Goal: Entertainment & Leisure: Consume media (video, audio)

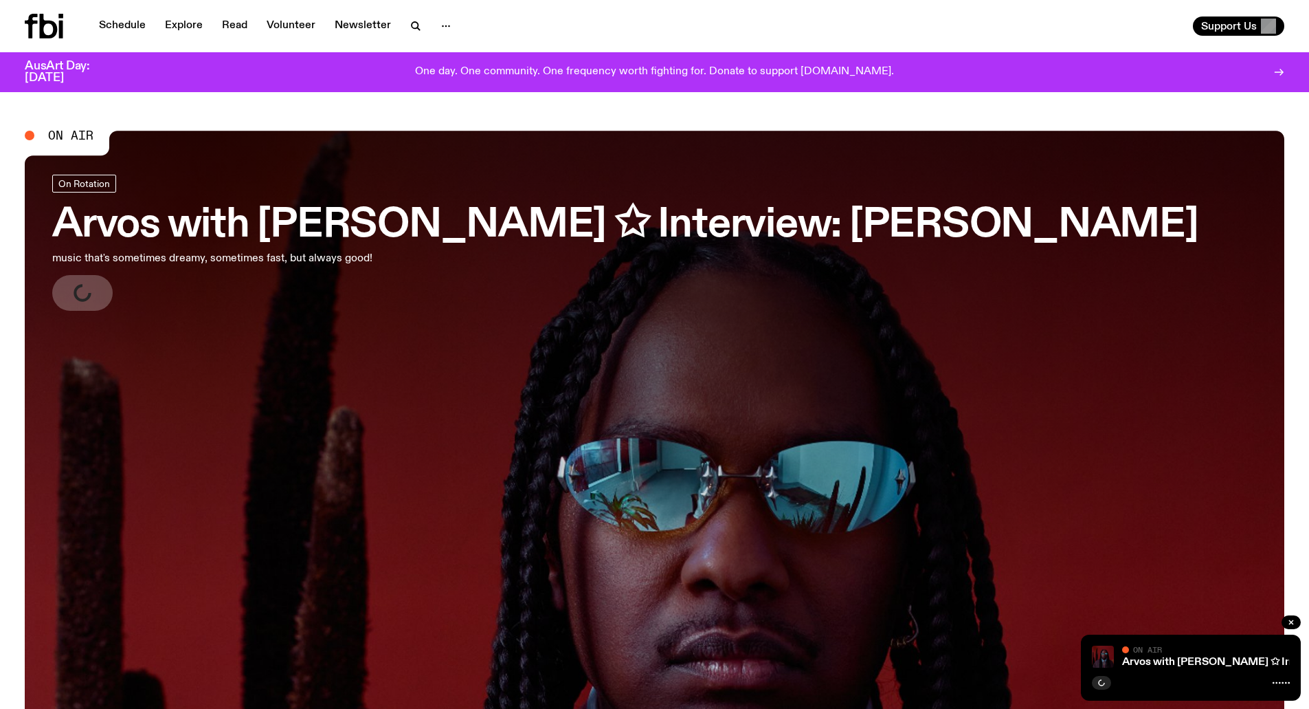
click at [36, 30] on icon at bounding box center [44, 26] width 38 height 25
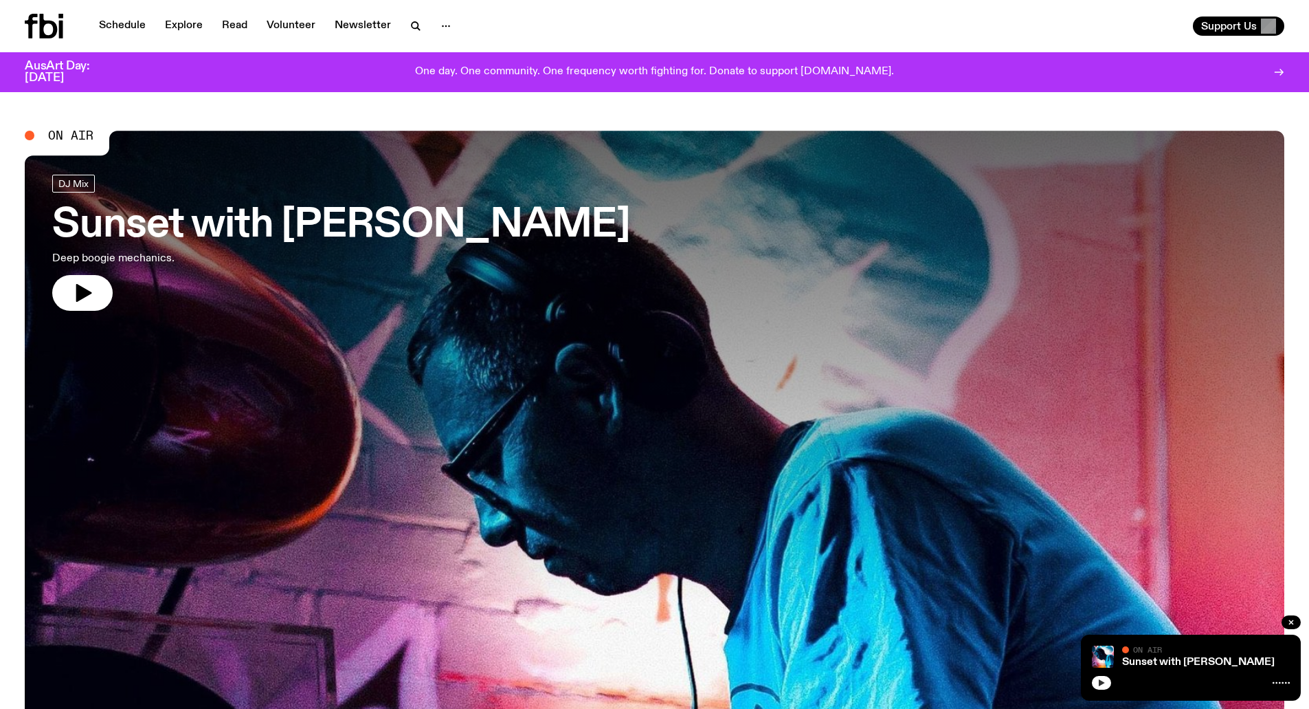
click at [1098, 682] on icon "button" at bounding box center [1102, 682] width 8 height 8
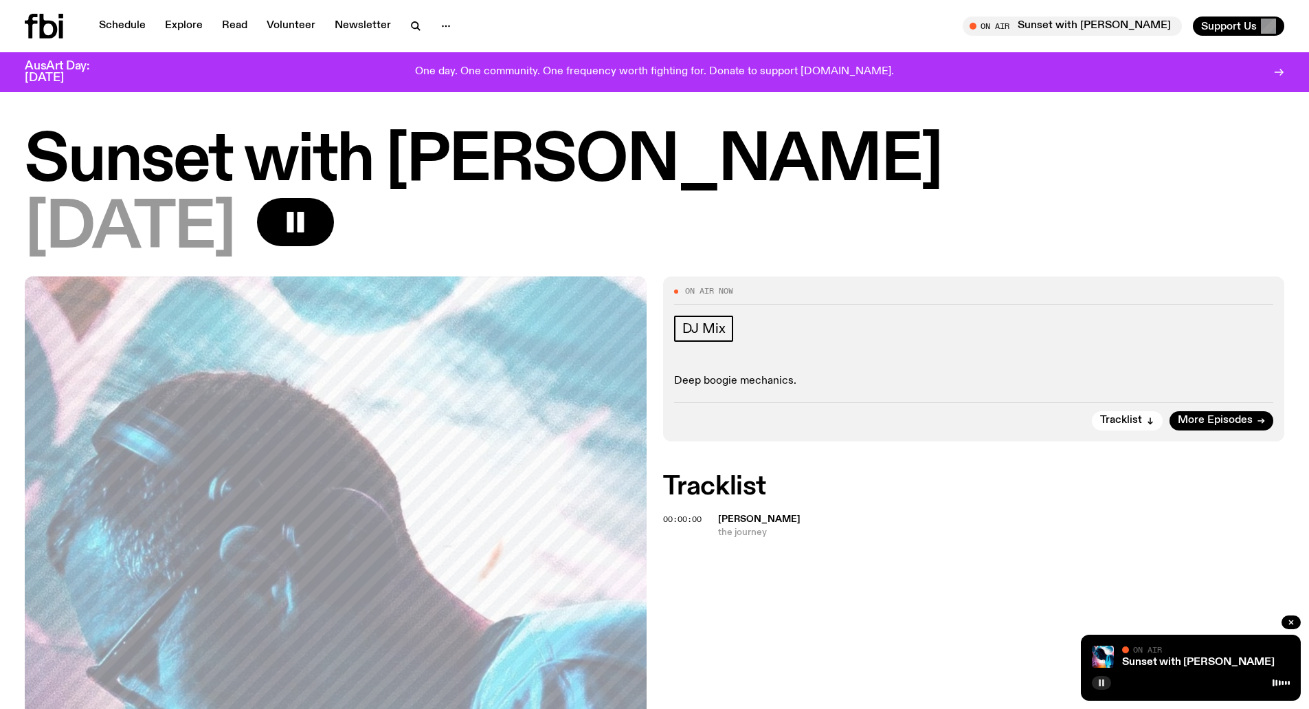
drag, startPoint x: 1155, startPoint y: 144, endPoint x: 1177, endPoint y: 109, distance: 41.7
click at [1155, 143] on h1 "Sunset with [PERSON_NAME]" at bounding box center [655, 162] width 1260 height 62
